Goal: Use online tool/utility: Utilize a website feature to perform a specific function

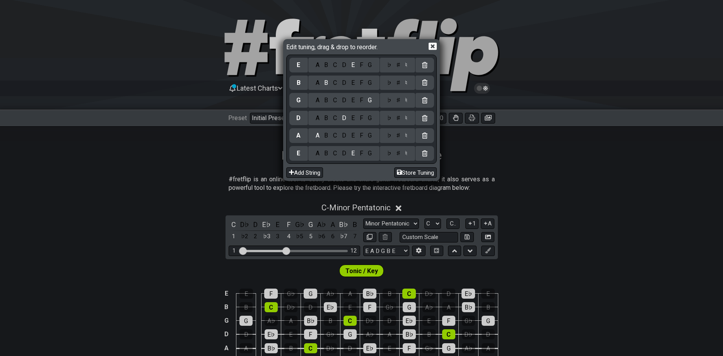
click at [419, 355] on div "Edit tuning, drag & drop to reorder. E A B C D E F G ♭ ♯ ♮ B A B C D E F G ♭ ♯ …" at bounding box center [361, 178] width 723 height 356
click at [346, 152] on div "D" at bounding box center [344, 153] width 9 height 9
click at [401, 153] on div "♯" at bounding box center [397, 153] width 9 height 9
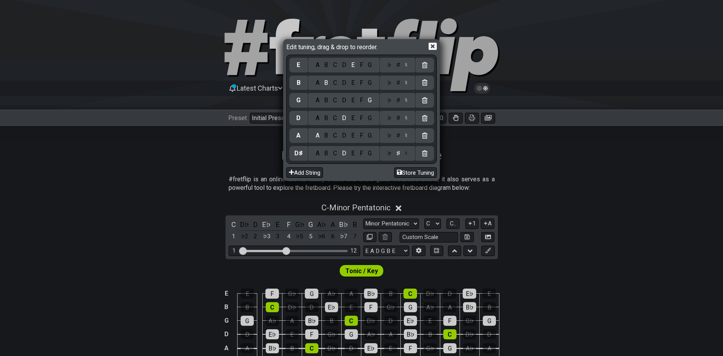
click at [400, 118] on div "♯" at bounding box center [397, 118] width 9 height 9
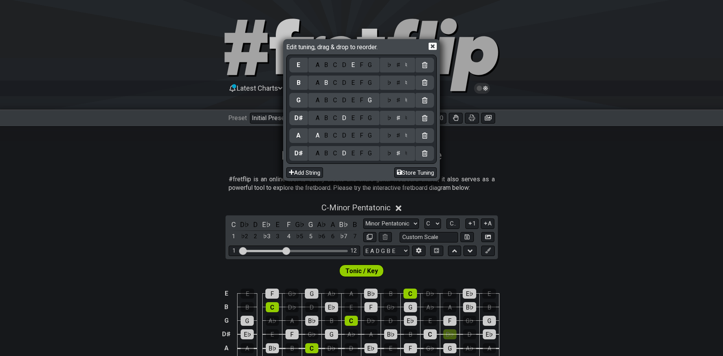
click at [401, 100] on div "♯" at bounding box center [397, 100] width 9 height 9
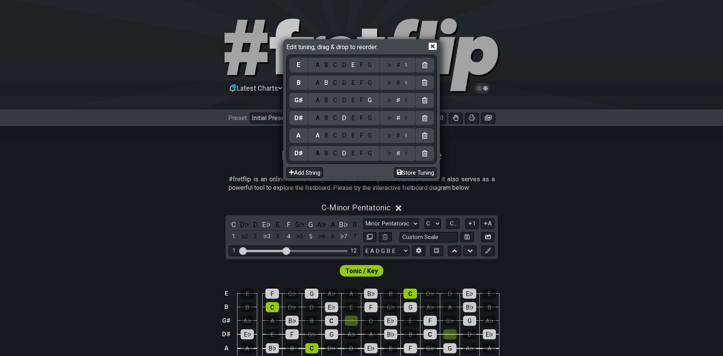
click at [363, 63] on div "F" at bounding box center [361, 65] width 9 height 9
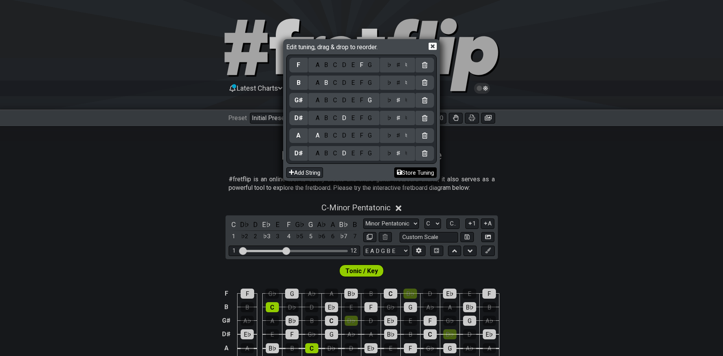
click at [412, 175] on button "Store Tuning" at bounding box center [415, 172] width 43 height 10
click at [432, 46] on icon at bounding box center [433, 46] width 8 height 8
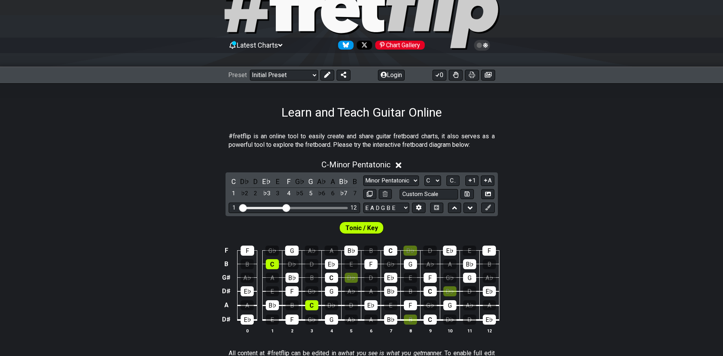
scroll to position [79, 0]
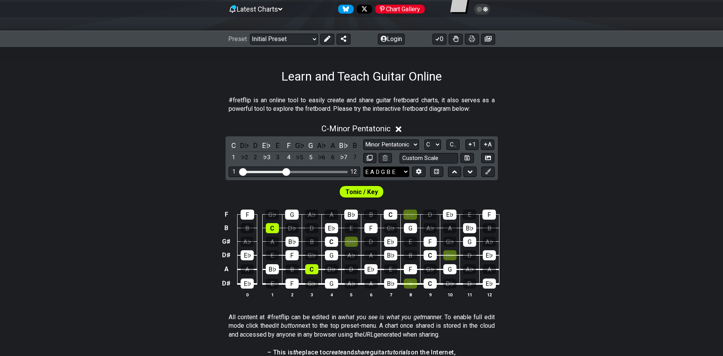
click at [363, 166] on select "E A D G B E D♯ A D♯ G♯ B F E A D G B E B E A D F♯ B A D G C E A D A D G B E E♭ …" at bounding box center [386, 171] width 46 height 10
select select "D# A D# G# B F"
click option "D♯ A D♯ G♯ B F" at bounding box center [0, 0] width 0 height 0
click at [424, 139] on select "A♭ A A♯ B♭ B C C♯ D♭ D D♯ E♭ E F F♯ G♭ G G♯" at bounding box center [432, 144] width 17 height 10
select select "F"
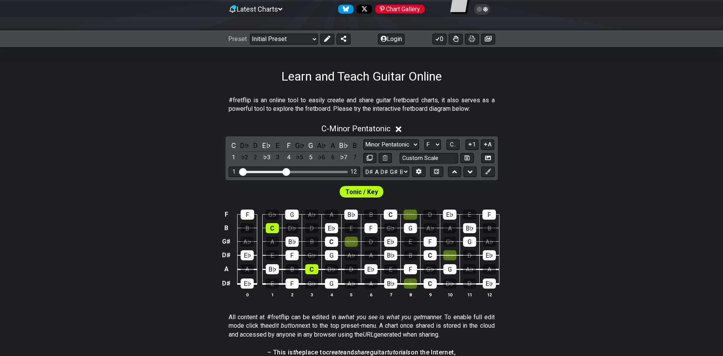
click option "F" at bounding box center [0, 0] width 0 height 0
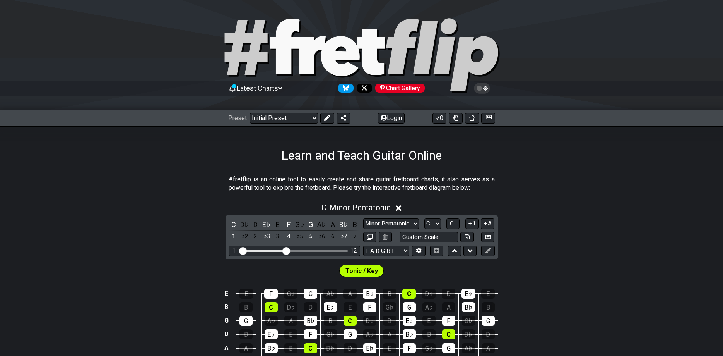
scroll to position [79, 0]
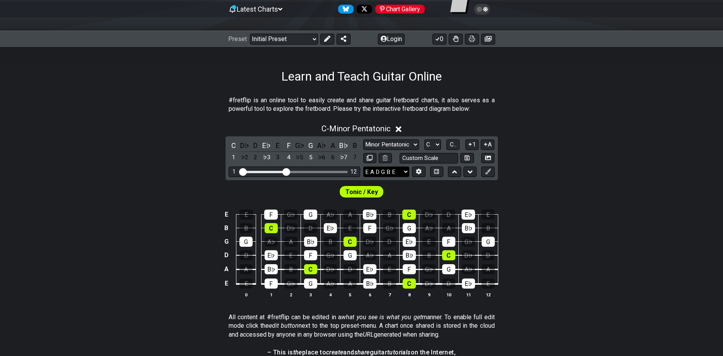
click at [404, 173] on select "E A D G B E E A D G B E E A D G B E B E A D F♯ B A D G C E A D A D G B E E♭ A♭ …" at bounding box center [386, 171] width 46 height 10
click at [416, 169] on button at bounding box center [418, 171] width 13 height 10
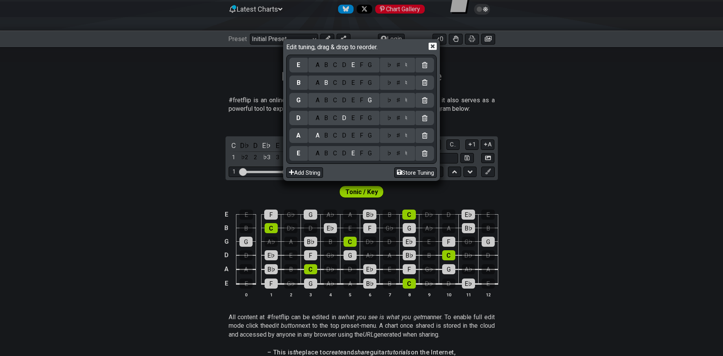
click at [342, 152] on div "D" at bounding box center [344, 153] width 9 height 9
click at [399, 152] on div "♯" at bounding box center [397, 153] width 9 height 9
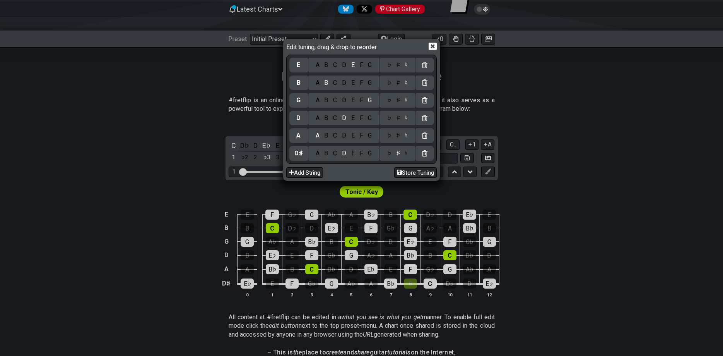
click at [347, 64] on div "D" at bounding box center [344, 65] width 9 height 9
click at [400, 69] on div "♭ ♯ ♮" at bounding box center [397, 65] width 35 height 15
click at [327, 154] on div "B" at bounding box center [326, 153] width 9 height 9
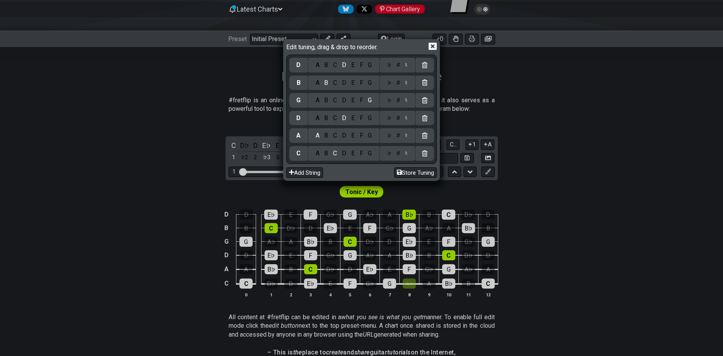
click at [344, 152] on div "D" at bounding box center [344, 153] width 9 height 9
click at [370, 118] on div "G" at bounding box center [370, 118] width 9 height 9
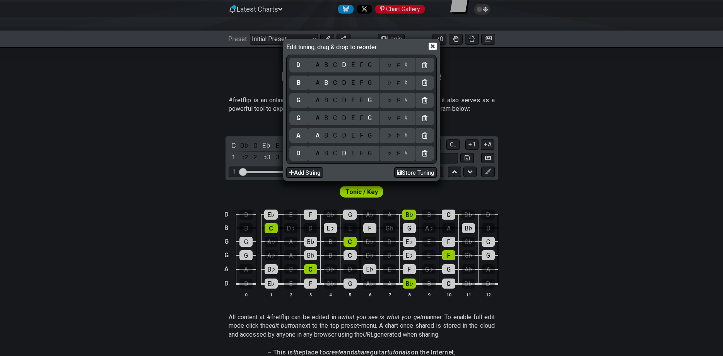
click at [348, 120] on div "D" at bounding box center [344, 118] width 9 height 9
click at [353, 67] on div "E" at bounding box center [353, 65] width 9 height 9
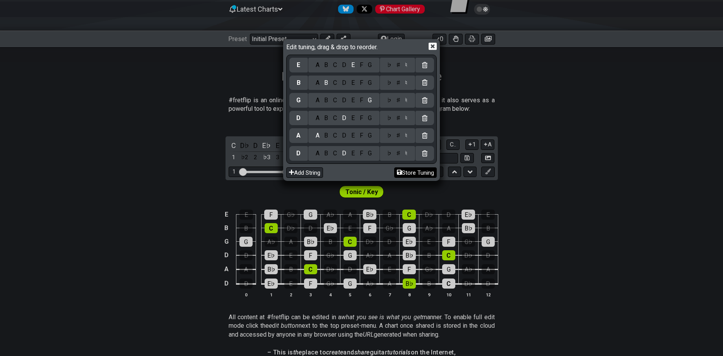
click at [411, 174] on button "Store Tuning" at bounding box center [415, 172] width 43 height 10
click at [434, 42] on div "Edit tuning, drag & drop to reorder." at bounding box center [361, 48] width 151 height 14
click at [433, 46] on icon at bounding box center [433, 46] width 8 height 8
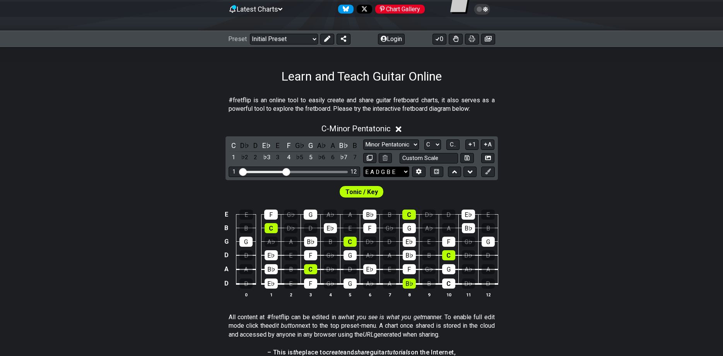
click at [363, 166] on select "E A D G B E D A D G B E E A D G B E B E A D F♯ B A D G C E A D A D G B E E♭ A♭ …" at bounding box center [386, 171] width 46 height 10
select select "D A D G B E"
click option "D A D G B E" at bounding box center [0, 0] width 0 height 0
click at [424, 139] on select "A♭ A A♯ B♭ B C C♯ D♭ D D♯ E♭ E F F♯ G♭ G G♯" at bounding box center [432, 144] width 17 height 10
select select "F#"
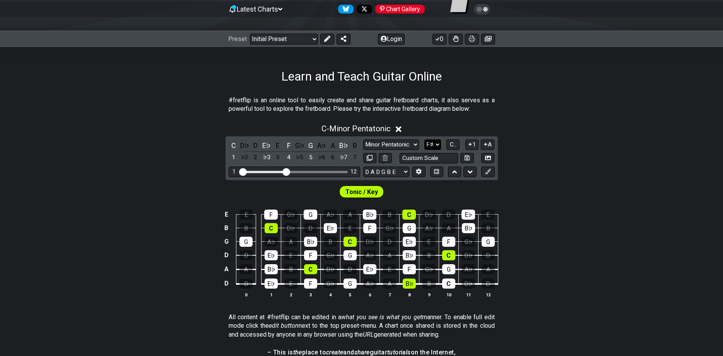
click option "F♯" at bounding box center [0, 0] width 0 height 0
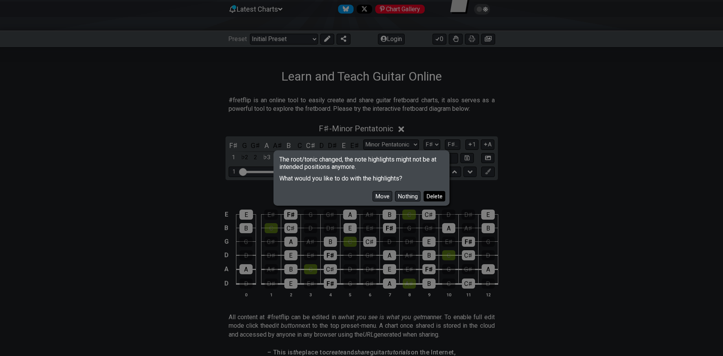
click at [431, 195] on button "Delete" at bounding box center [435, 196] width 22 height 10
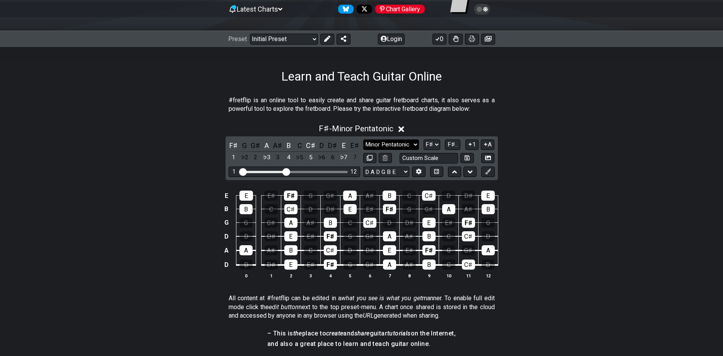
click at [363, 139] on select "Minor Pentatonic Click to edit Minor Pentatonic Major Pentatonic Minor Blues Ma…" at bounding box center [391, 144] width 56 height 10
select select "Minor / Aeolian"
click option "Minor / Aeolian" at bounding box center [0, 0] width 0 height 0
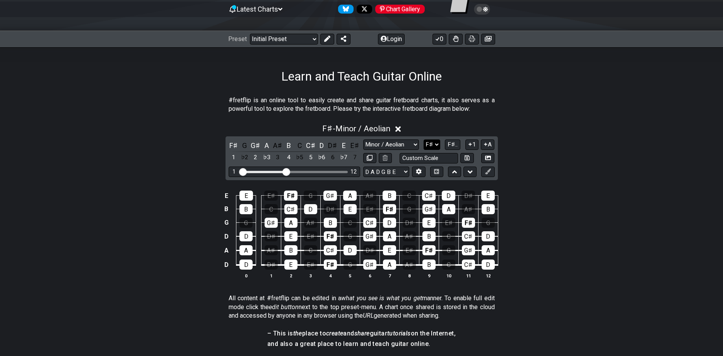
click at [424, 139] on select "A♭ A A♯ B♭ B C C♯ D♭ D D♯ E♭ E F F♯ G♭ G G♯" at bounding box center [432, 144] width 17 height 10
select select "F"
click option "F" at bounding box center [0, 0] width 0 height 0
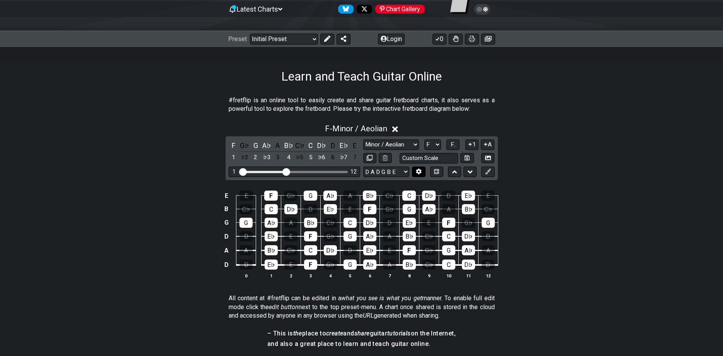
click at [418, 172] on icon at bounding box center [418, 172] width 5 height 6
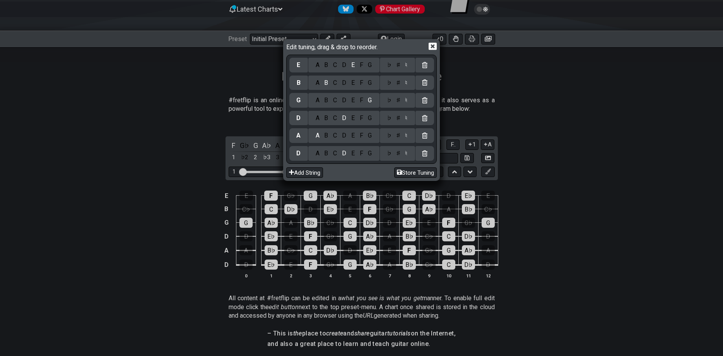
click at [397, 152] on div "♯" at bounding box center [397, 153] width 9 height 9
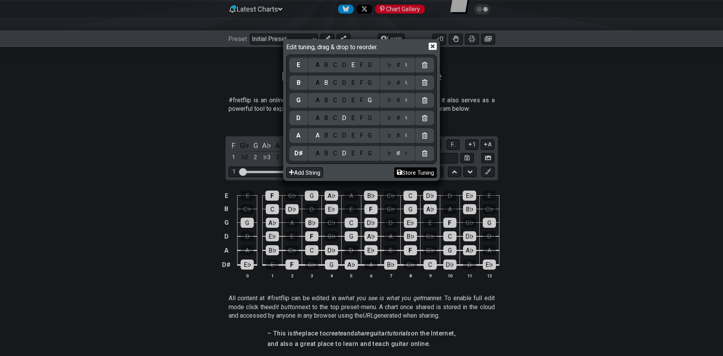
click at [407, 169] on button "Store Tuning" at bounding box center [415, 172] width 43 height 10
click at [409, 171] on button "Store Tuning" at bounding box center [415, 172] width 43 height 10
click at [434, 47] on icon at bounding box center [433, 46] width 8 height 8
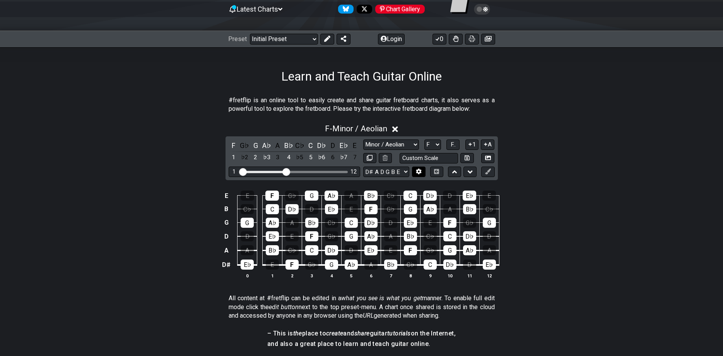
click at [417, 171] on icon at bounding box center [418, 172] width 5 height 6
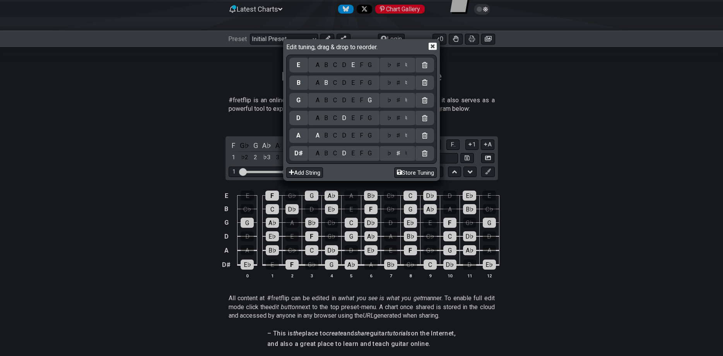
click at [399, 135] on div "♯" at bounding box center [397, 135] width 9 height 9
click at [397, 117] on div "♯" at bounding box center [397, 118] width 9 height 9
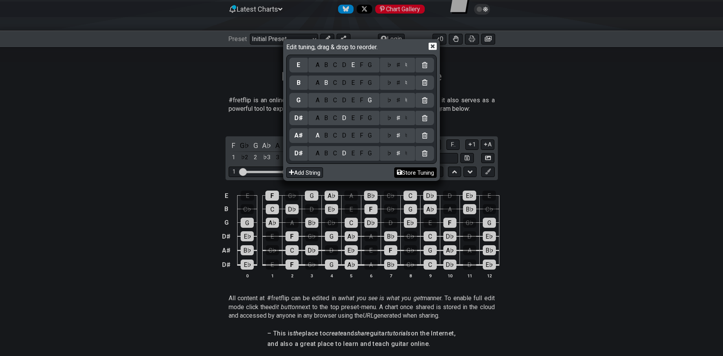
click at [404, 175] on button "Store Tuning" at bounding box center [415, 172] width 43 height 10
select select "D# A# D# G B E"
click at [436, 44] on icon at bounding box center [433, 46] width 8 height 7
click at [431, 48] on div "Learn and Teach Guitar Online" at bounding box center [361, 65] width 723 height 36
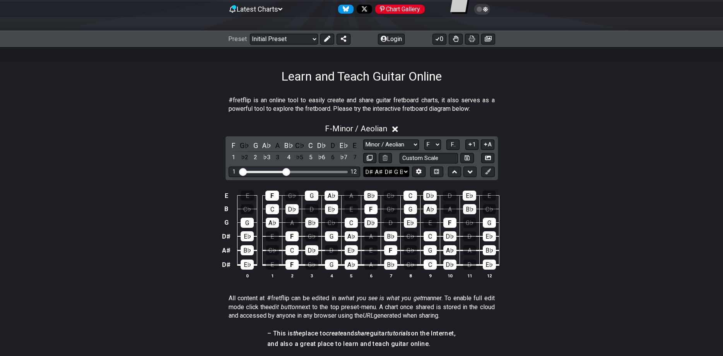
click at [363, 166] on select "E A D G B E D♯ A♯ D♯ G B E E A D G B E B E A D F♯ B A D G C E A D A D G B E E♭ …" at bounding box center [386, 171] width 46 height 10
click at [382, 168] on select "E A D G B E D♯ A♯ D♯ G B E E A D G B E B E A D F♯ B A D G C E A D A D G B E E♭ …" at bounding box center [386, 171] width 46 height 10
click at [436, 136] on div "F - Minor / Aeolian F G♭ G A♭ A B♭ C♭ C D♭ D E♭ E 1 ♭2 2 ♭3 3 4 ♭5 5 ♭6 6 ♭7 7 …" at bounding box center [361, 204] width 723 height 170
click at [424, 139] on select "A♭ A A♯ B♭ B C C♯ D♭ D D♯ E♭ E F F♯ G♭ G G♯" at bounding box center [432, 144] width 17 height 10
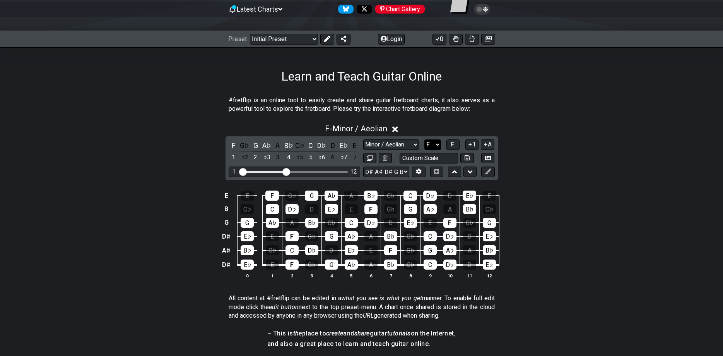
select select "F#"
click option "F♯" at bounding box center [0, 0] width 0 height 0
